Goal: Transaction & Acquisition: Download file/media

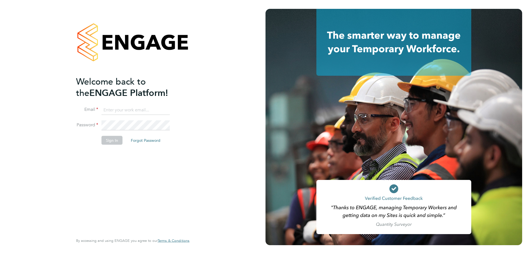
type input "[EMAIL_ADDRESS][DOMAIN_NAME]"
click at [106, 139] on button "Sign In" at bounding box center [112, 140] width 21 height 9
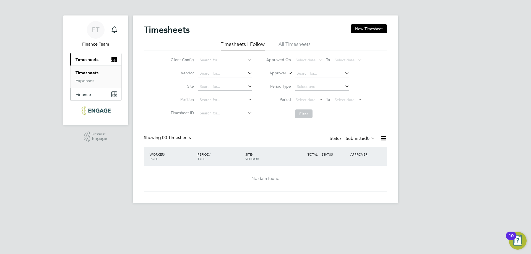
click at [87, 96] on span "Finance" at bounding box center [83, 94] width 15 height 5
click at [81, 89] on link "Invoices & Credit Notes" at bounding box center [93, 88] width 35 height 11
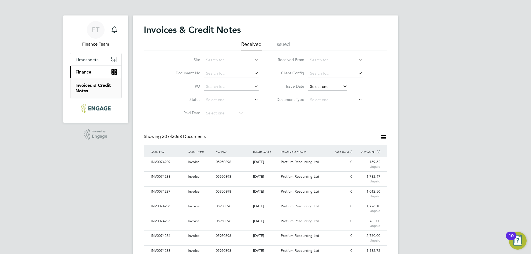
click at [326, 88] on input at bounding box center [327, 87] width 39 height 8
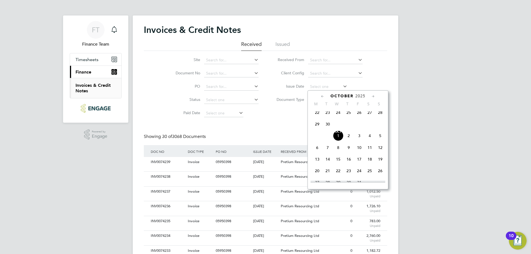
click at [338, 140] on span "Oct 1" at bounding box center [338, 136] width 11 height 11
type input "01 Oct 2025"
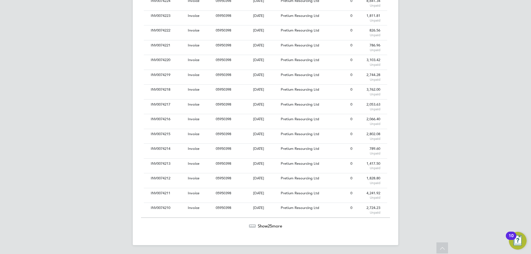
click at [268, 227] on span "Show 25 more" at bounding box center [270, 226] width 24 height 5
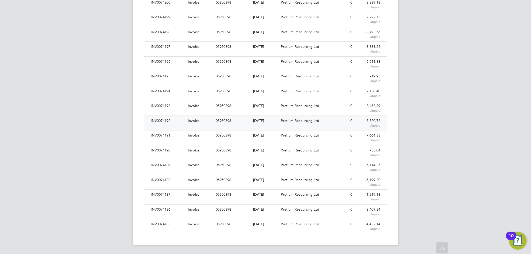
click at [170, 122] on div "INV0074192" at bounding box center [167, 121] width 37 height 10
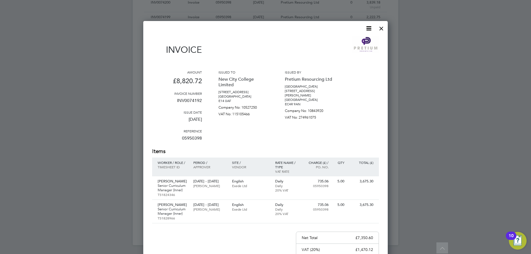
click at [369, 31] on icon at bounding box center [369, 28] width 7 height 7
click at [356, 41] on li "Download Invoice" at bounding box center [352, 42] width 38 height 8
drag, startPoint x: 381, startPoint y: 27, endPoint x: 347, endPoint y: 41, distance: 37.0
click at [381, 27] on div at bounding box center [382, 27] width 10 height 10
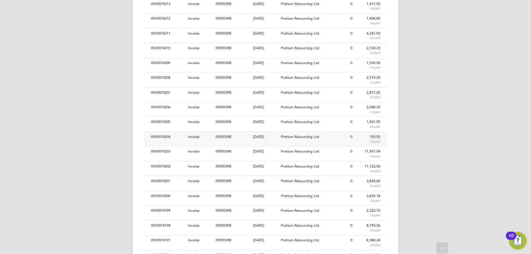
click at [179, 136] on div "INV0074204" at bounding box center [167, 137] width 37 height 10
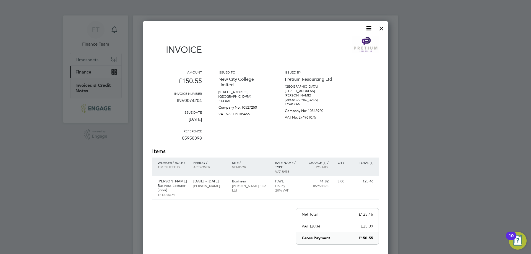
click at [369, 28] on icon at bounding box center [369, 28] width 7 height 7
click at [354, 41] on li "Download Invoice" at bounding box center [352, 42] width 38 height 8
click at [384, 28] on div at bounding box center [382, 27] width 10 height 10
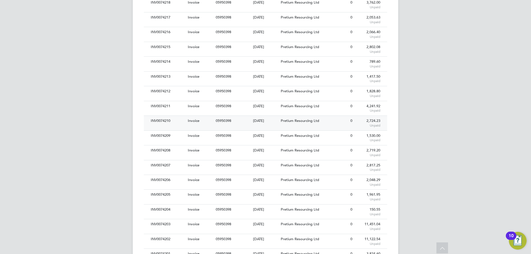
click at [169, 119] on div "INV0074210" at bounding box center [167, 121] width 37 height 10
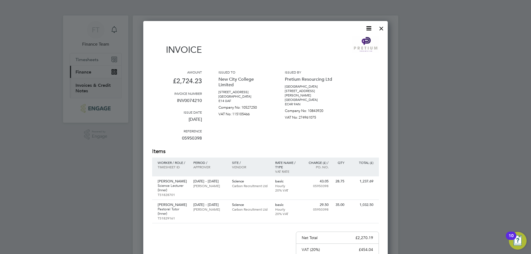
click at [371, 29] on icon at bounding box center [369, 28] width 7 height 7
click at [347, 41] on li "Download Invoice" at bounding box center [352, 42] width 38 height 8
drag, startPoint x: 383, startPoint y: 29, endPoint x: 369, endPoint y: 40, distance: 17.8
click at [383, 29] on div at bounding box center [382, 27] width 10 height 10
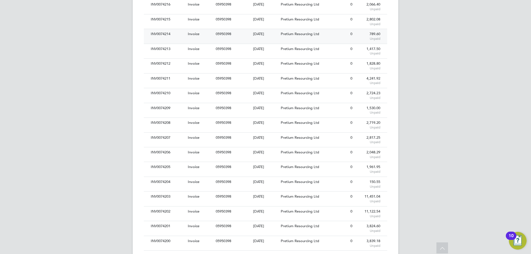
click at [175, 37] on div "INV0074214" at bounding box center [167, 34] width 37 height 10
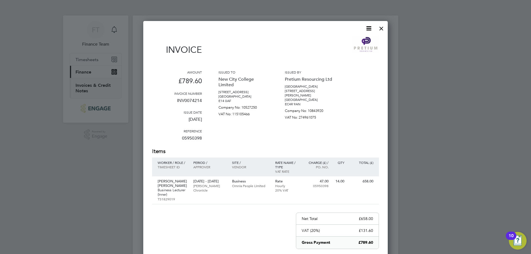
click at [370, 30] on icon at bounding box center [369, 28] width 7 height 7
click at [349, 43] on li "Download Invoice" at bounding box center [352, 42] width 38 height 8
click at [382, 30] on div at bounding box center [382, 27] width 10 height 10
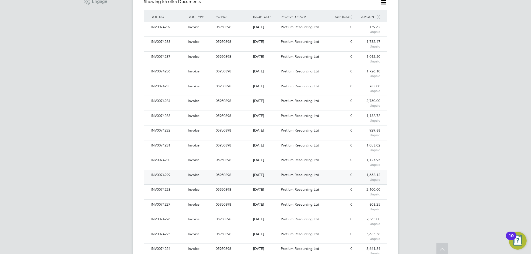
scroll to position [193, 0]
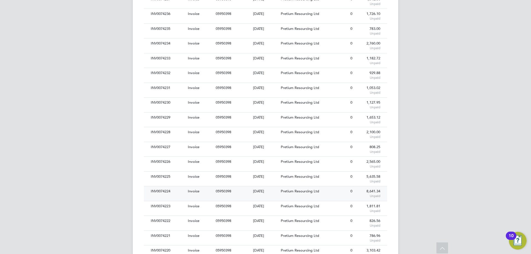
click at [183, 190] on div "INV0074224" at bounding box center [167, 192] width 37 height 10
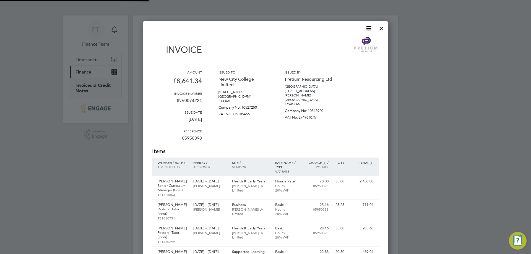
scroll to position [464, 245]
click at [368, 26] on icon at bounding box center [369, 28] width 7 height 7
click at [357, 35] on div "Download Invoice Pay invoice" at bounding box center [352, 46] width 44 height 22
click at [350, 38] on div "Invoice" at bounding box center [265, 48] width 227 height 24
click at [371, 25] on icon at bounding box center [369, 28] width 7 height 7
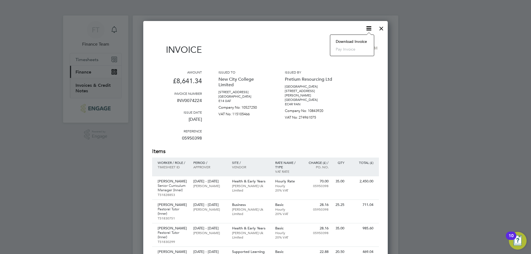
click at [350, 43] on li "Download Invoice" at bounding box center [352, 42] width 38 height 8
drag, startPoint x: 380, startPoint y: 29, endPoint x: 379, endPoint y: 31, distance: 3.0
click at [380, 29] on div at bounding box center [382, 27] width 10 height 10
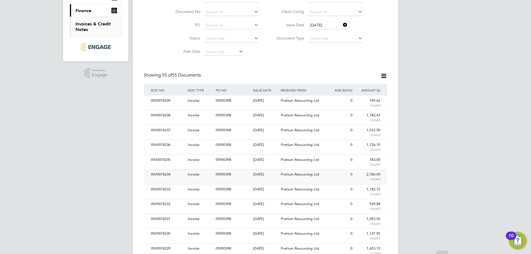
scroll to position [111, 0]
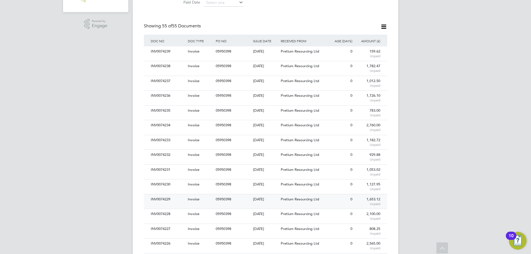
click at [190, 203] on div "Invoice" at bounding box center [201, 200] width 28 height 10
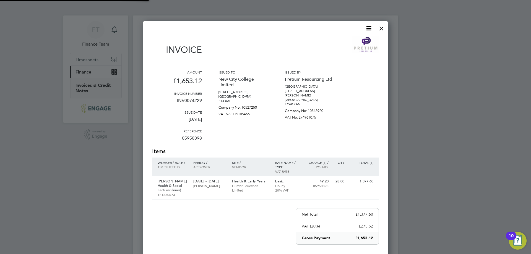
scroll to position [299, 245]
click at [368, 27] on icon at bounding box center [369, 28] width 7 height 7
click at [345, 39] on li "Download Invoice" at bounding box center [352, 42] width 38 height 8
click at [382, 28] on div at bounding box center [382, 27] width 10 height 10
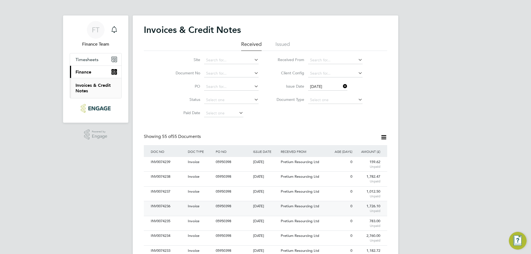
scroll to position [45, 0]
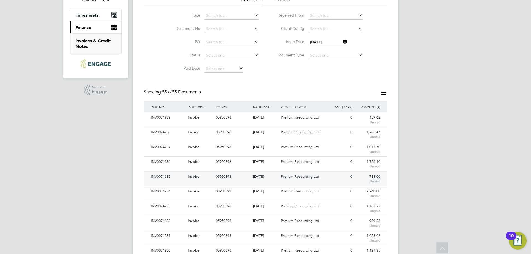
click at [187, 178] on div "Invoice" at bounding box center [201, 177] width 28 height 10
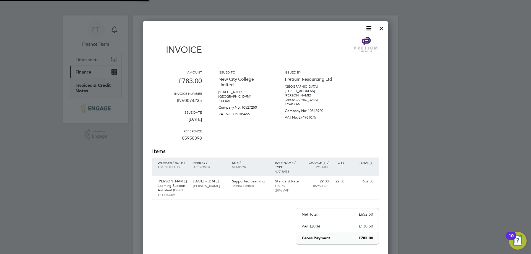
scroll to position [294, 245]
click at [366, 29] on icon at bounding box center [369, 28] width 7 height 7
click at [345, 43] on li "Download Invoice" at bounding box center [352, 42] width 38 height 8
click at [379, 29] on div at bounding box center [382, 27] width 10 height 10
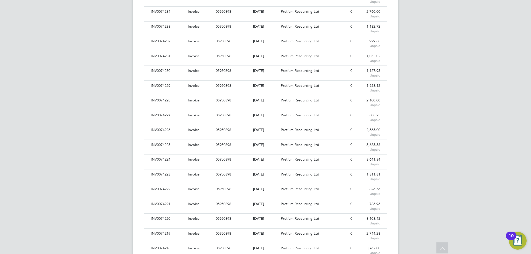
scroll to position [249, 0]
